Goal: Find contact information

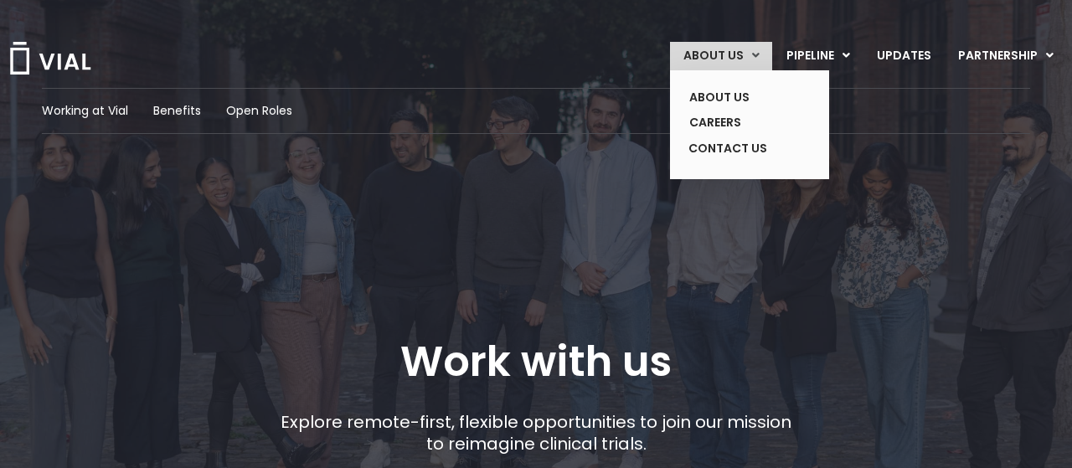
click at [712, 54] on link "ABOUT US" at bounding box center [721, 56] width 102 height 28
click at [738, 152] on link "CONTACT US" at bounding box center [737, 149] width 122 height 27
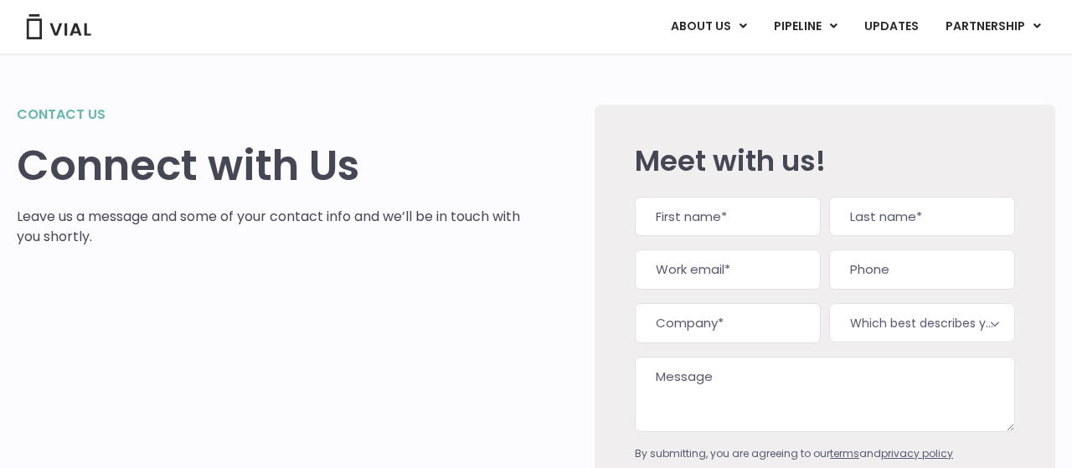
scroll to position [288, 0]
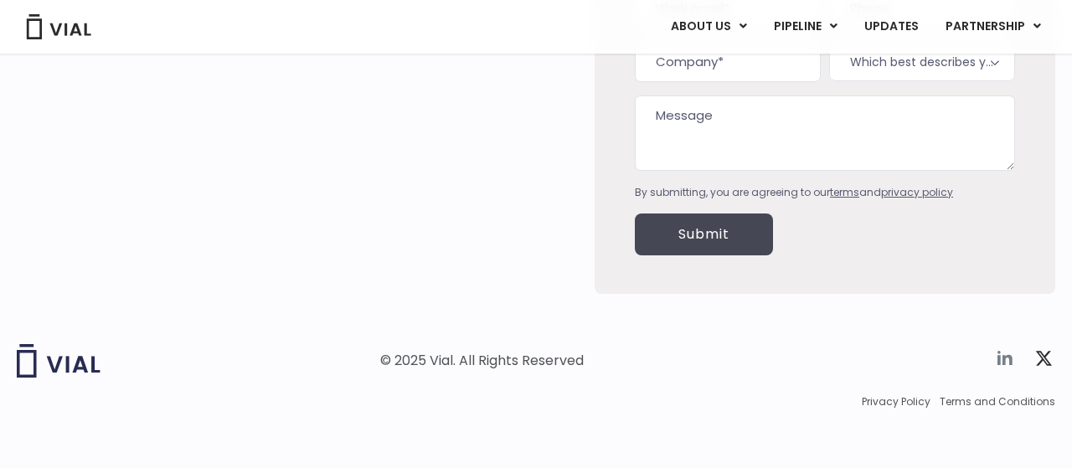
click at [1001, 354] on icon at bounding box center [1005, 358] width 15 height 14
